Goal: Task Accomplishment & Management: Use online tool/utility

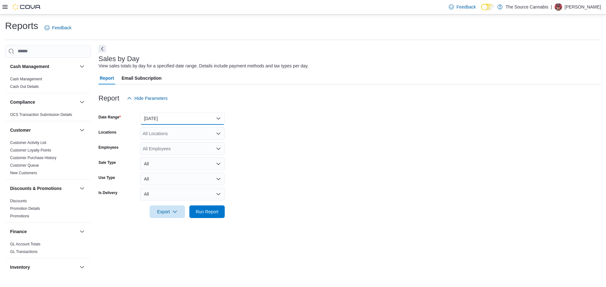
click at [172, 121] on button "[DATE]" at bounding box center [182, 118] width 85 height 13
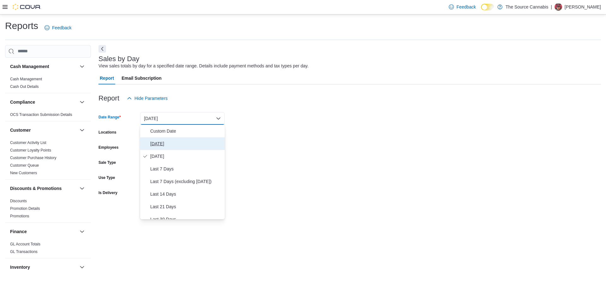
click at [166, 142] on span "[DATE]" at bounding box center [186, 144] width 72 height 8
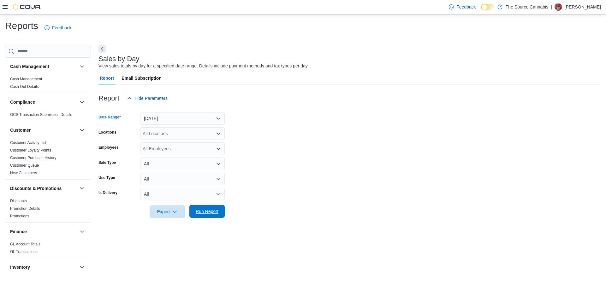
click at [213, 216] on span "Run Report" at bounding box center [207, 211] width 28 height 13
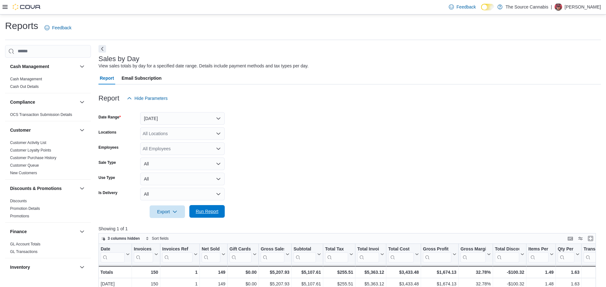
click at [203, 210] on span "Run Report" at bounding box center [207, 212] width 23 height 6
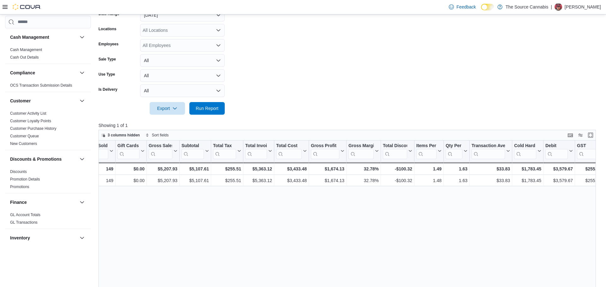
scroll to position [0, 120]
